Goal: Find specific page/section: Locate item on page

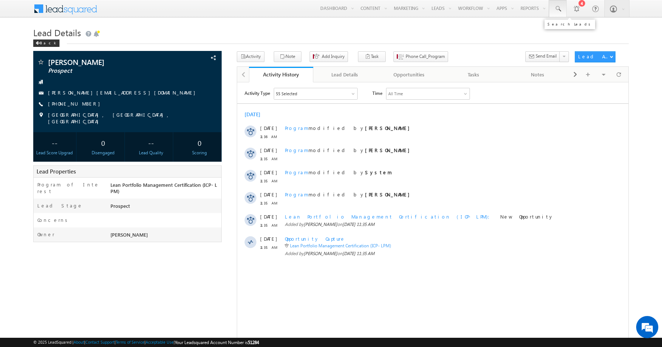
click at [560, 11] on span at bounding box center [557, 8] width 7 height 7
paste input "8885972609]"
type input "8885972609"
click at [499, 24] on body "Menu [PERSON_NAME] sudhe [DOMAIN_NAME] tty+s tg@up grad. com" at bounding box center [331, 190] width 662 height 381
click at [652, 71] on body "Menu [PERSON_NAME] sudhe [DOMAIN_NAME] tty+s tg@up grad. com" at bounding box center [331, 190] width 662 height 381
